Goal: Go to known website: Go to known website

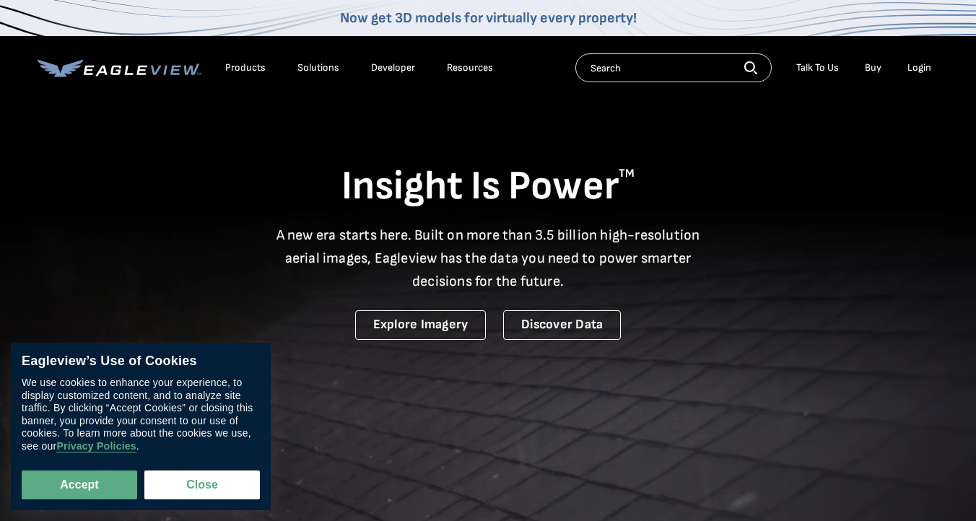
click at [925, 66] on div "Login" at bounding box center [920, 67] width 24 height 13
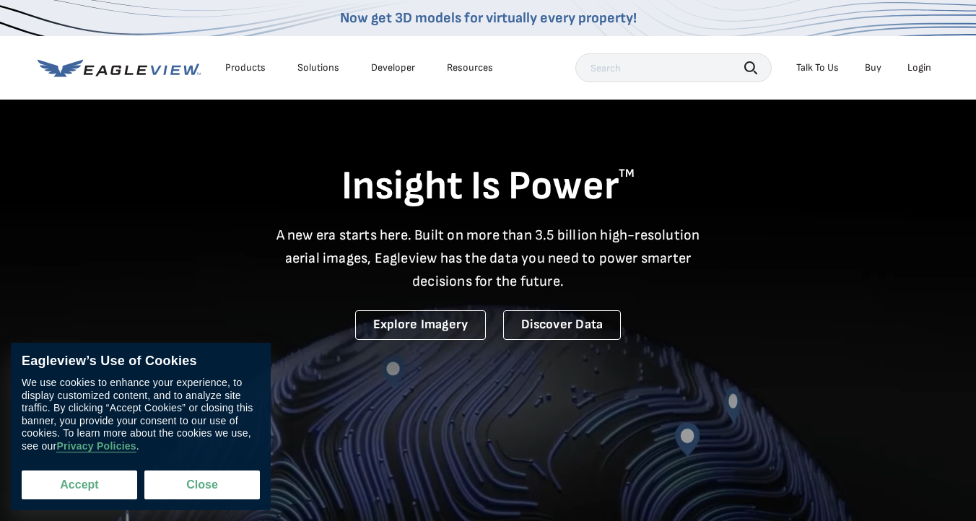
click at [88, 484] on button "Accept" at bounding box center [80, 485] width 116 height 29
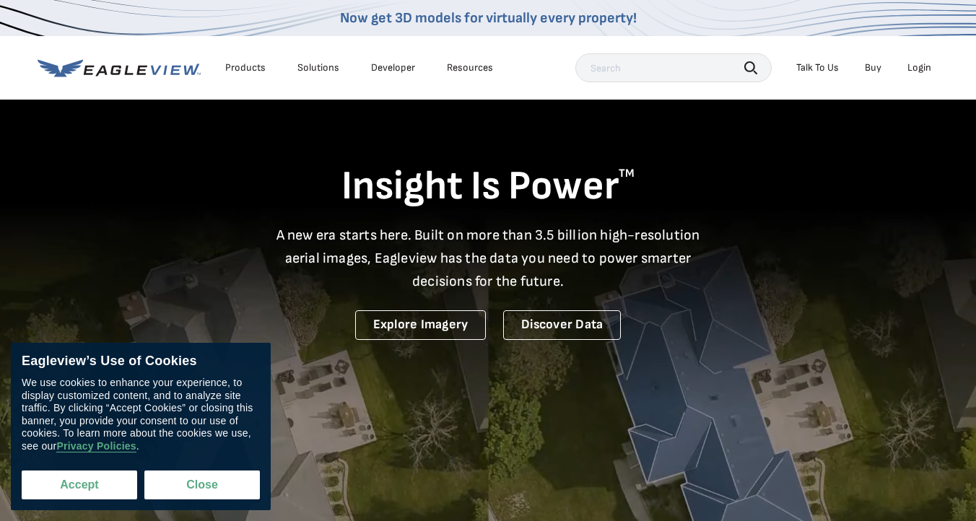
checkbox input "true"
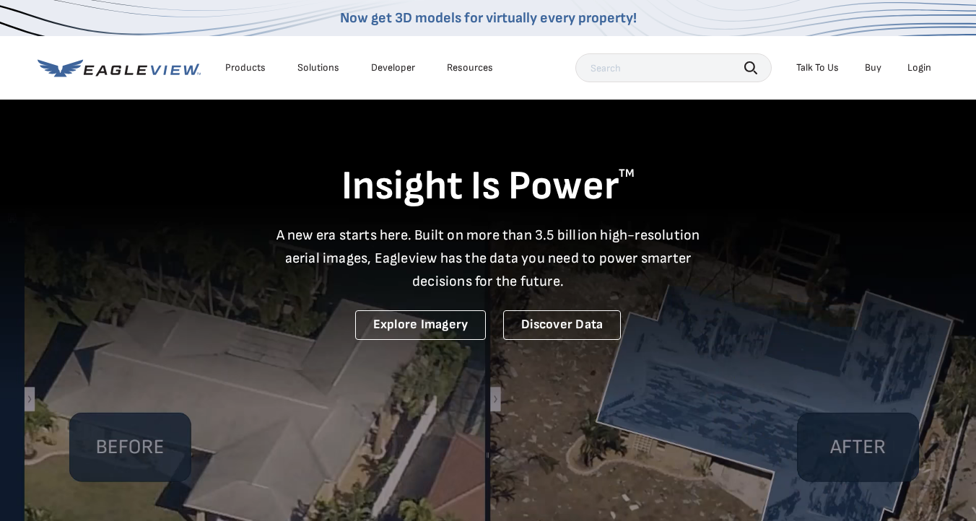
click at [920, 69] on div "Login" at bounding box center [920, 67] width 24 height 13
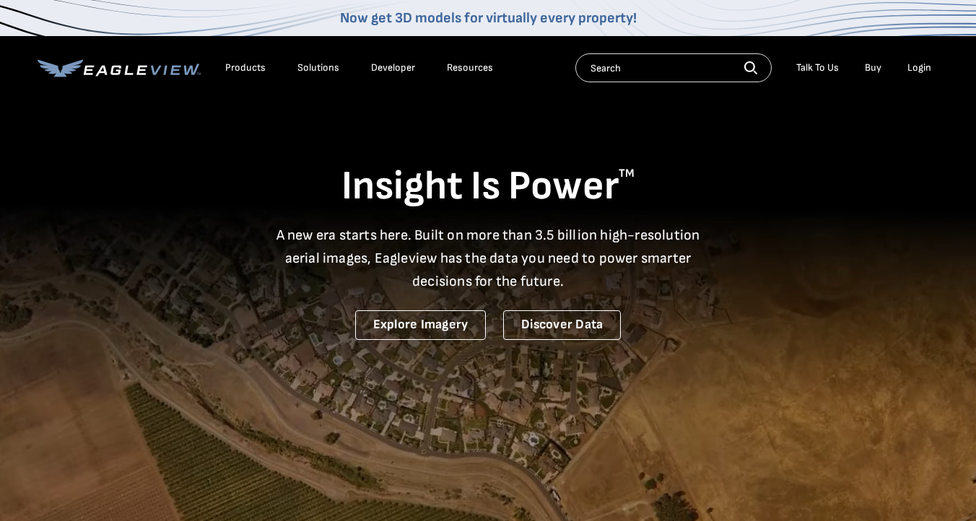
click at [180, 70] on icon at bounding box center [119, 68] width 163 height 18
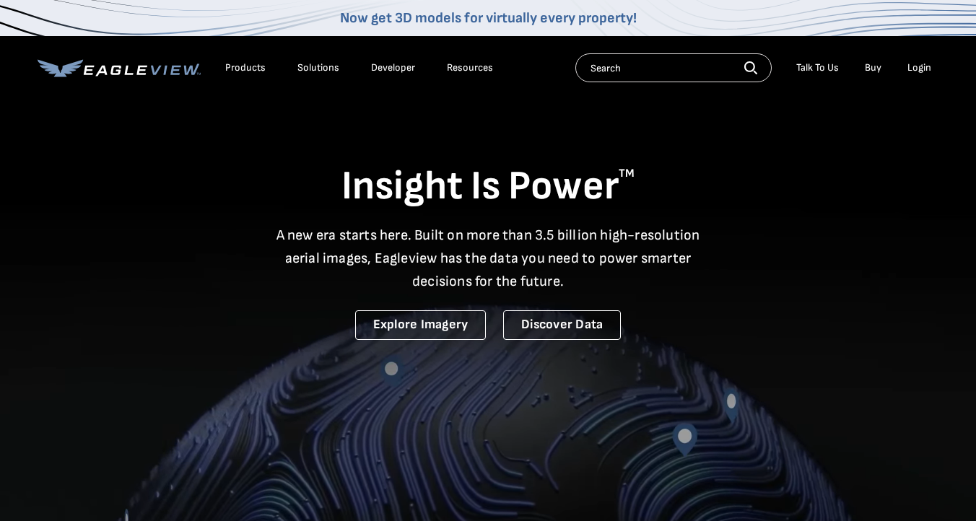
click at [917, 66] on div "Login" at bounding box center [920, 67] width 24 height 13
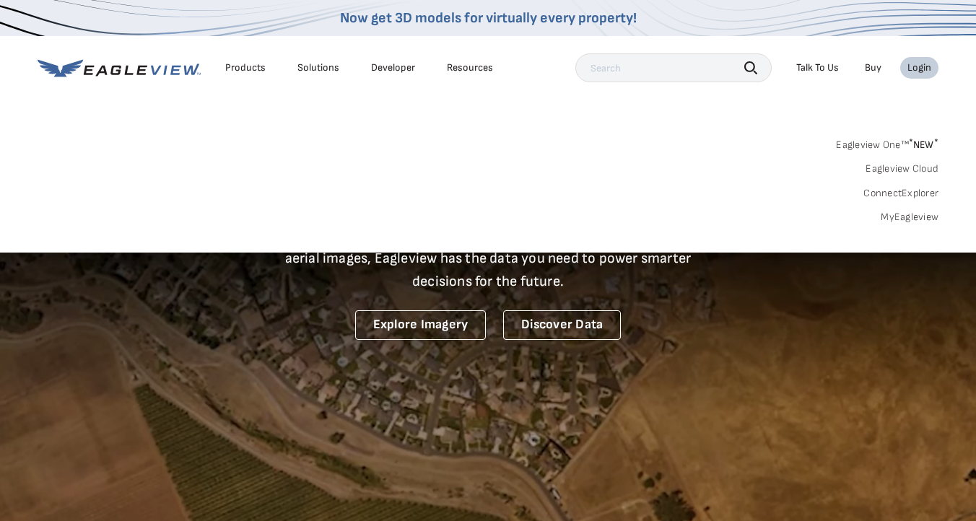
click at [917, 66] on div "Login" at bounding box center [920, 67] width 24 height 13
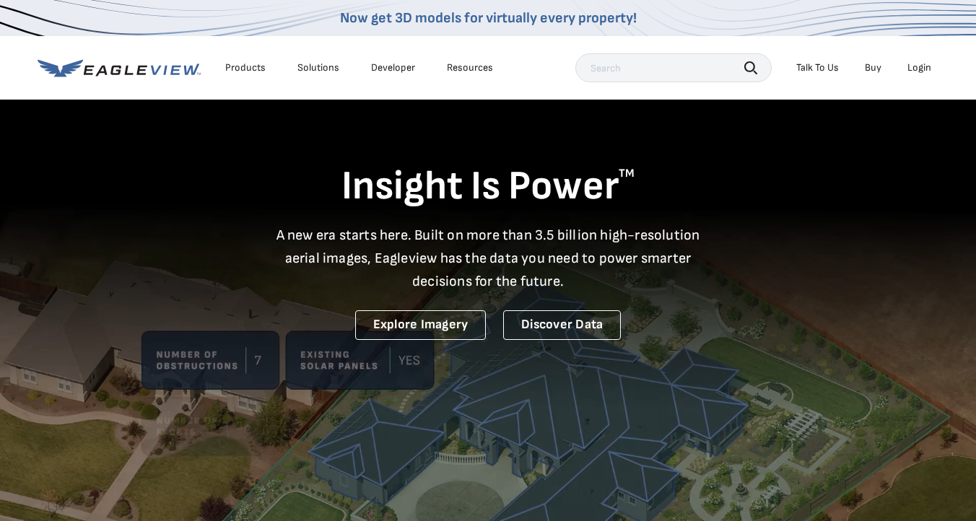
click at [917, 66] on div "Login" at bounding box center [920, 67] width 24 height 13
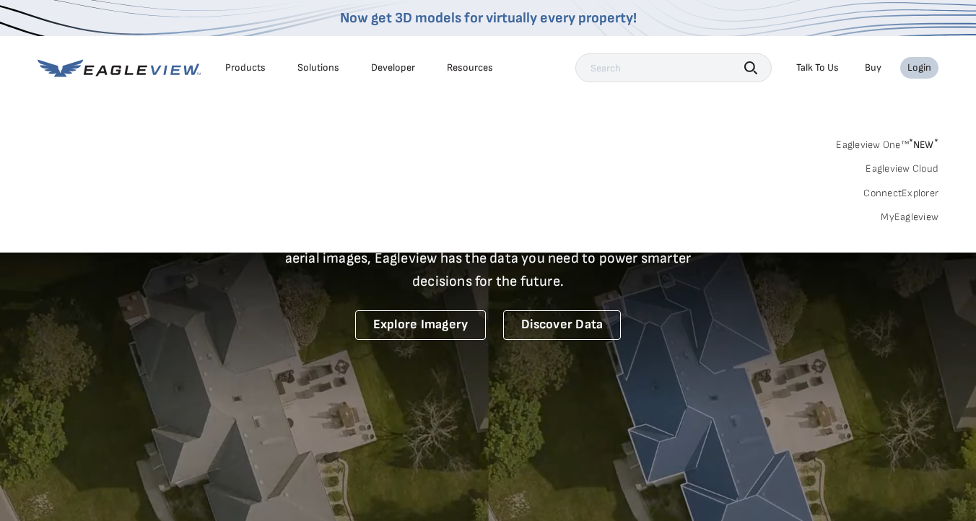
click at [913, 220] on link "MyEagleview" at bounding box center [910, 217] width 58 height 13
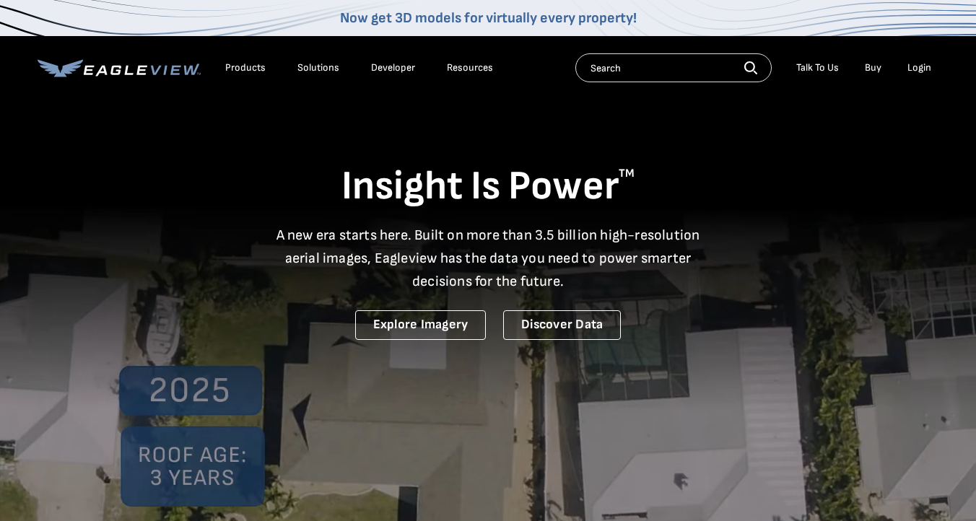
click at [917, 70] on div "Login" at bounding box center [920, 67] width 24 height 13
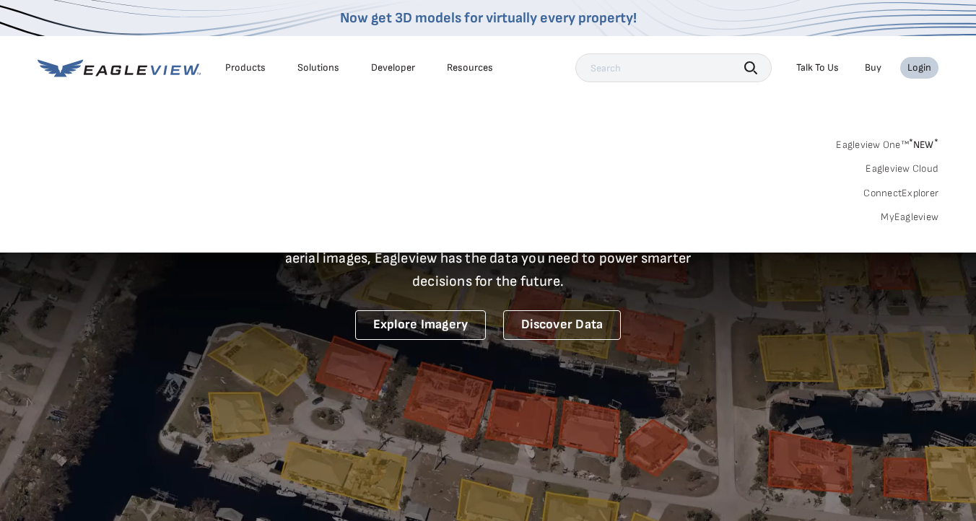
click at [904, 215] on link "MyEagleview" at bounding box center [910, 217] width 58 height 13
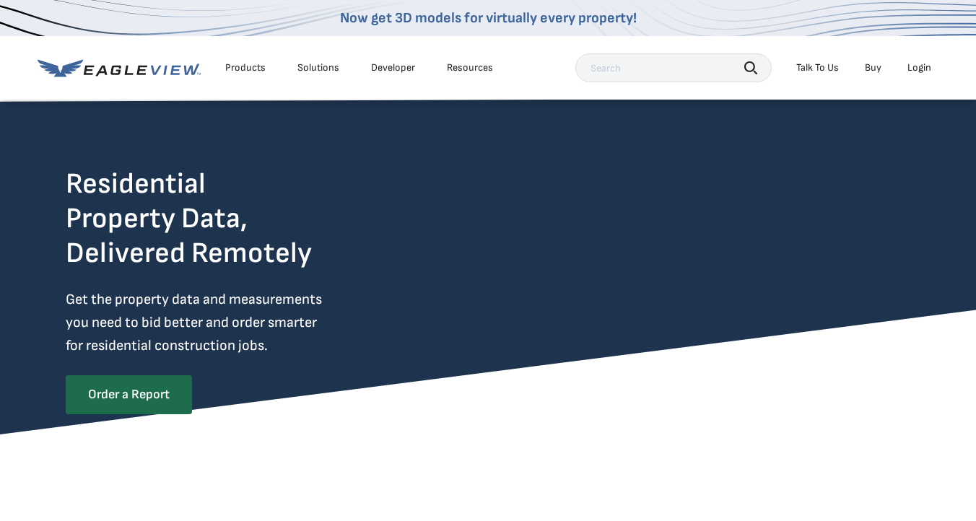
click at [924, 61] on li "Login" at bounding box center [919, 68] width 38 height 22
click at [918, 69] on div "Login" at bounding box center [920, 67] width 24 height 13
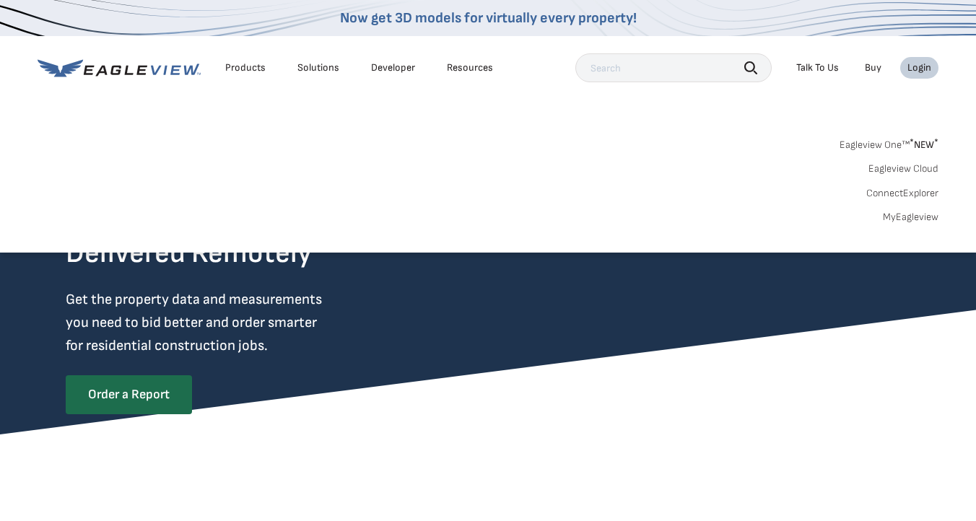
click at [910, 217] on link "MyEagleview" at bounding box center [911, 217] width 56 height 13
